Goal: Task Accomplishment & Management: Manage account settings

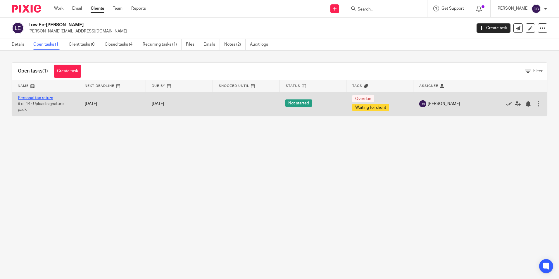
click at [41, 97] on link "Personal tax return" at bounding box center [35, 98] width 35 height 4
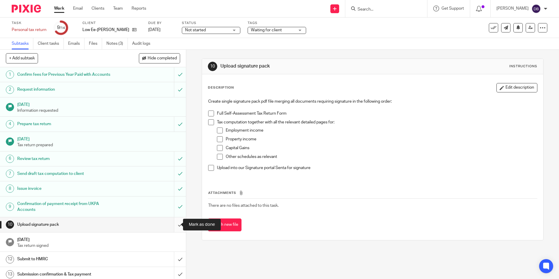
click at [175, 223] on input "submit" at bounding box center [93, 224] width 186 height 15
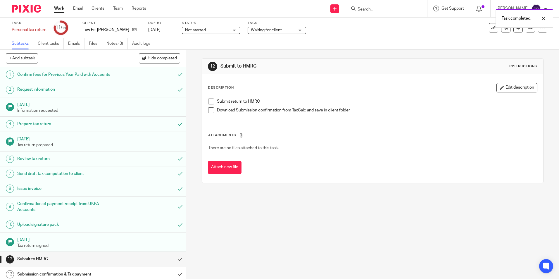
scroll to position [18, 0]
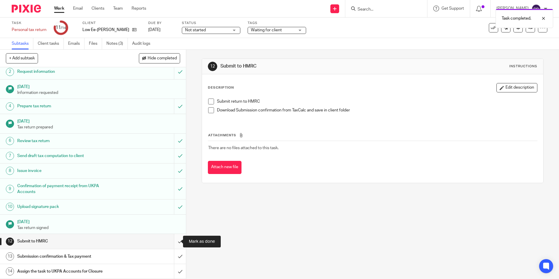
click at [173, 240] on input "submit" at bounding box center [93, 241] width 186 height 15
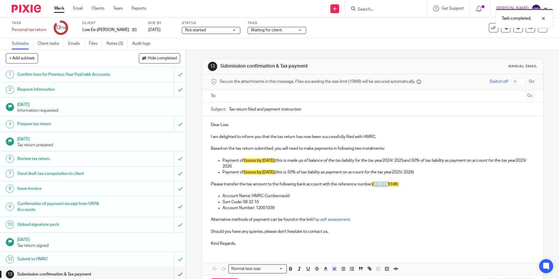
drag, startPoint x: 372, startPoint y: 182, endPoint x: 387, endPoint y: 182, distance: 15.5
click at [387, 182] on span "2578376914K:" at bounding box center [385, 184] width 27 height 4
click at [376, 191] on p at bounding box center [372, 190] width 323 height 6
drag, startPoint x: 372, startPoint y: 182, endPoint x: 397, endPoint y: 182, distance: 25.2
click at [397, 182] on p "Please transfer the tax amount to the following bank account with the reference…" at bounding box center [372, 184] width 323 height 6
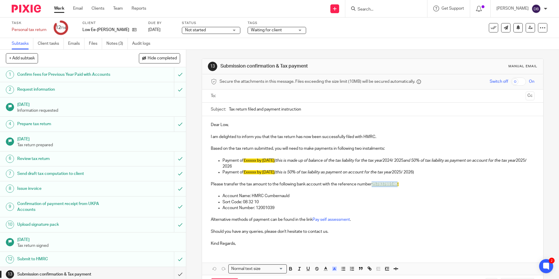
copy span "2578376914K"
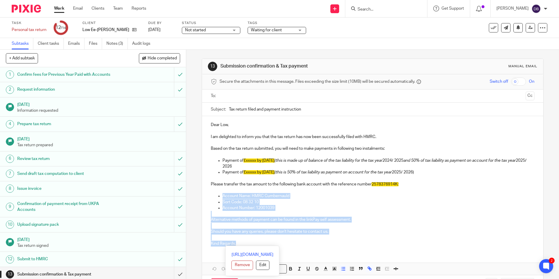
drag, startPoint x: 215, startPoint y: 193, endPoint x: 278, endPoint y: 242, distance: 80.0
click at [278, 242] on div "Dear Low, I am delighted to inform you that the tax return has now been success…" at bounding box center [372, 183] width 341 height 135
copy div "Account Name: HMRC Cumbernauld Sort Code: 08 32 10 Account Number: 12001039 Alt…"
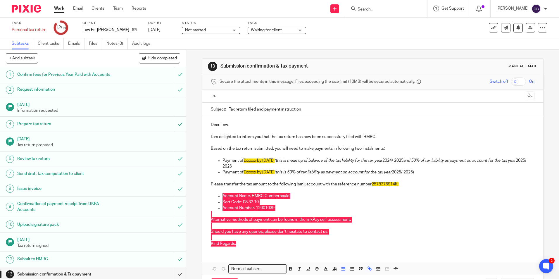
scroll to position [18, 0]
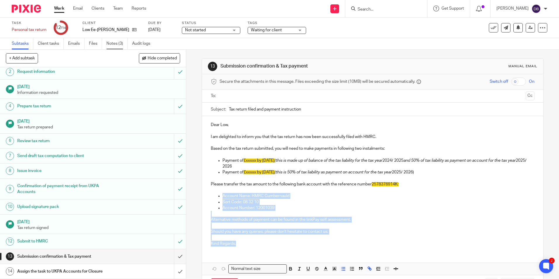
click at [116, 41] on link "Notes (3)" at bounding box center [116, 43] width 21 height 11
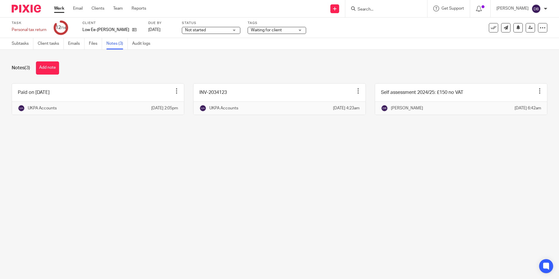
click at [43, 70] on button "Add note" at bounding box center [47, 67] width 23 height 13
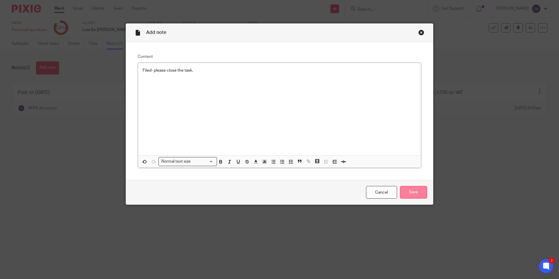
click at [419, 195] on input "Save" at bounding box center [413, 192] width 27 height 13
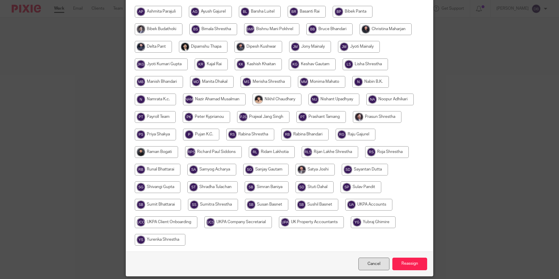
scroll to position [156, 0]
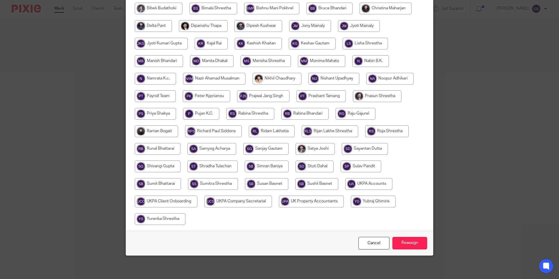
click at [370, 186] on input "radio" at bounding box center [368, 184] width 47 height 12
radio input "true"
click at [409, 238] on input "Reassign" at bounding box center [409, 243] width 35 height 13
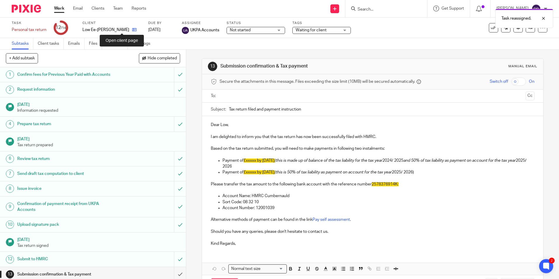
click at [132, 32] on icon at bounding box center [134, 29] width 4 height 4
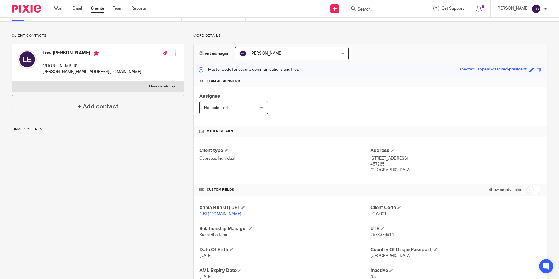
scroll to position [29, 0]
